Goal: Task Accomplishment & Management: Complete application form

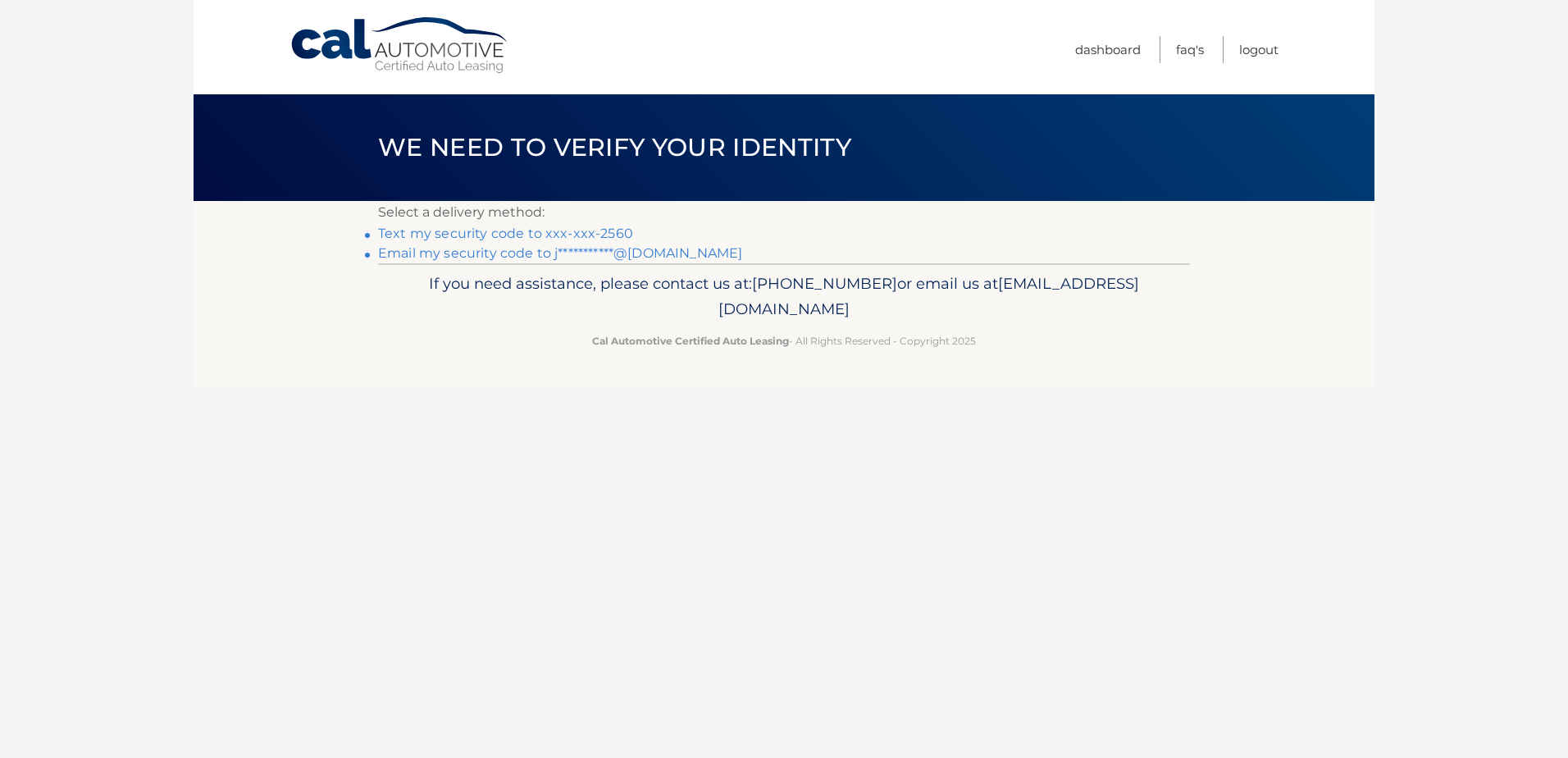
click at [531, 237] on link "Text my security code to xxx-xxx-2560" at bounding box center [505, 234] width 255 height 16
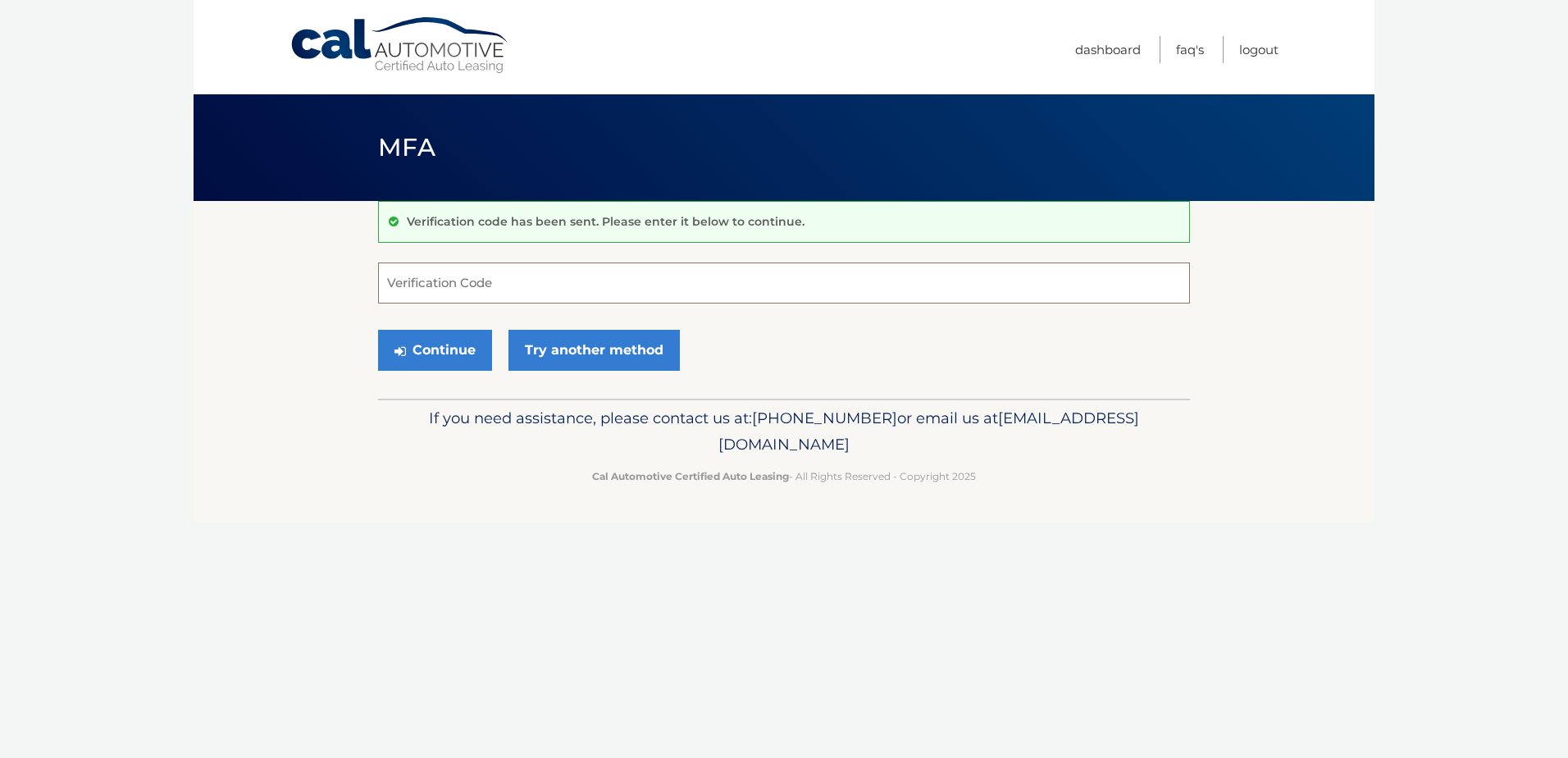
click at [465, 285] on input "Verification Code" at bounding box center [784, 283] width 812 height 41
type input "675048"
click at [415, 350] on button "Continue" at bounding box center [435, 350] width 114 height 41
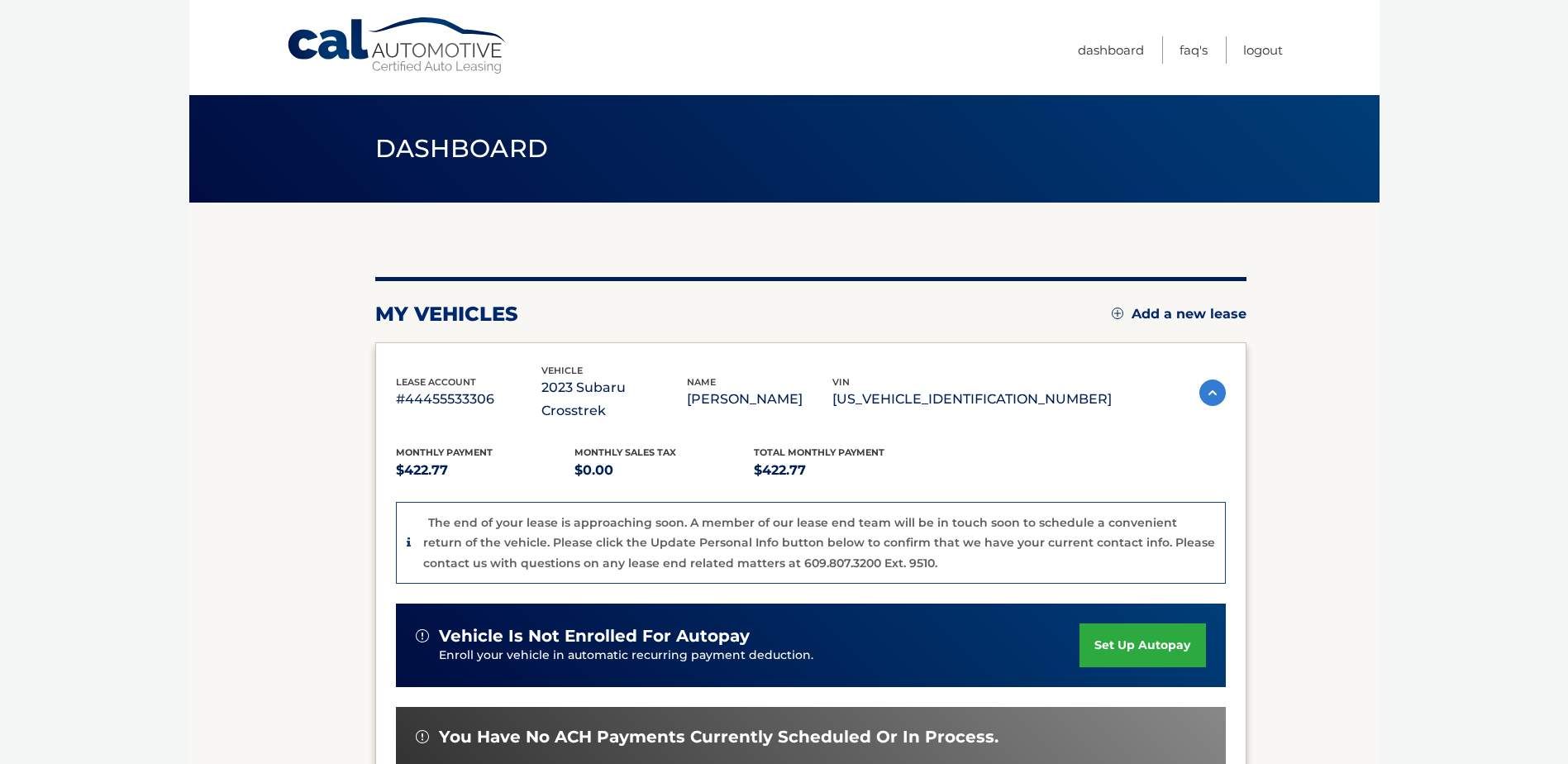
click at [1212, 318] on link "Add a new lease" at bounding box center [1179, 314] width 135 height 17
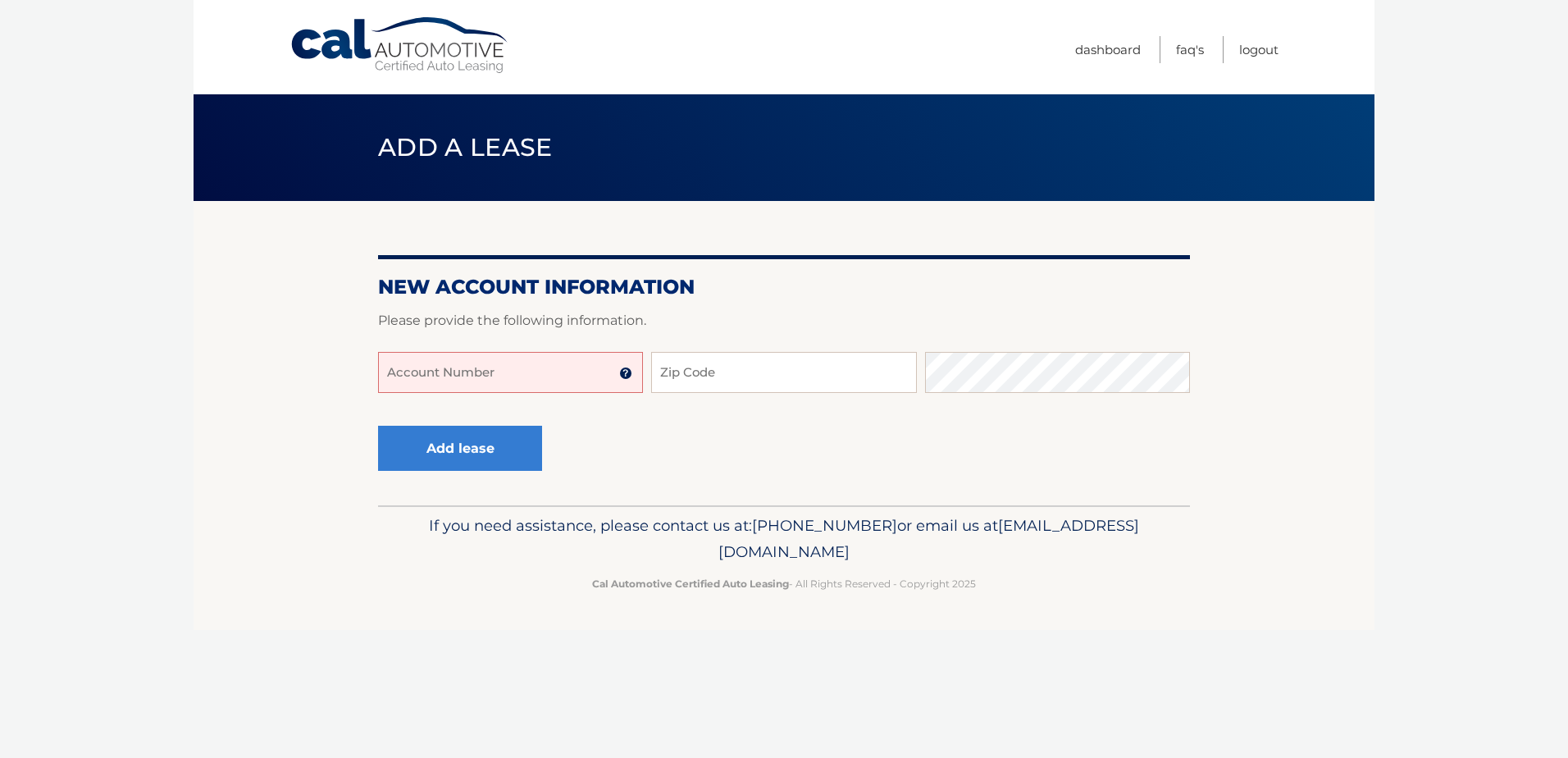
click at [432, 368] on input "Account Number" at bounding box center [510, 372] width 265 height 41
